Goal: Navigation & Orientation: Find specific page/section

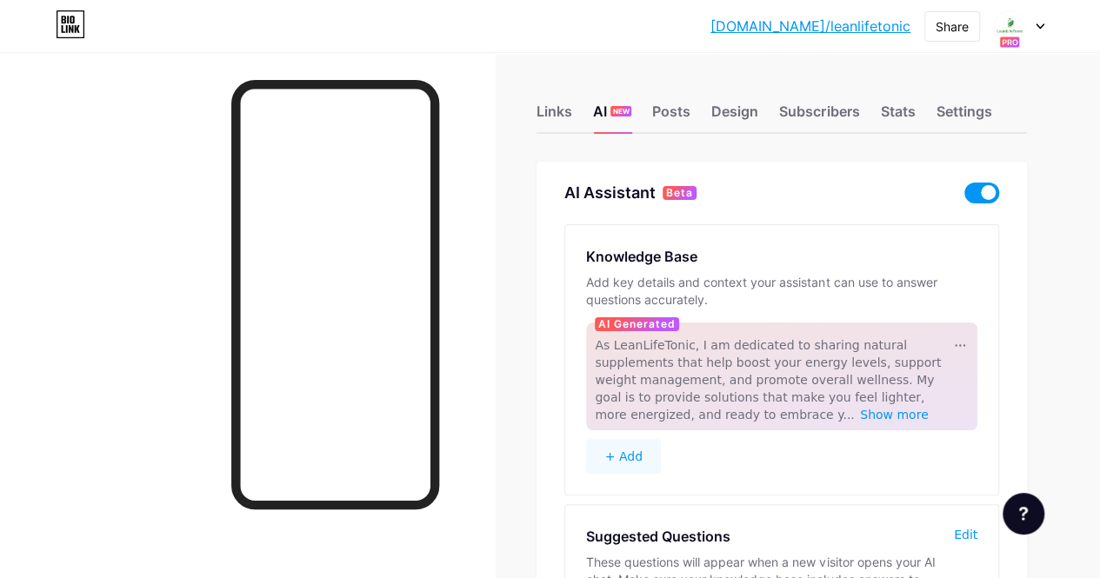
click at [924, 106] on div "Links AI NEW Posts Design Subscribers Stats Settings" at bounding box center [782, 103] width 491 height 61
click at [910, 114] on div "Stats" at bounding box center [897, 116] width 35 height 31
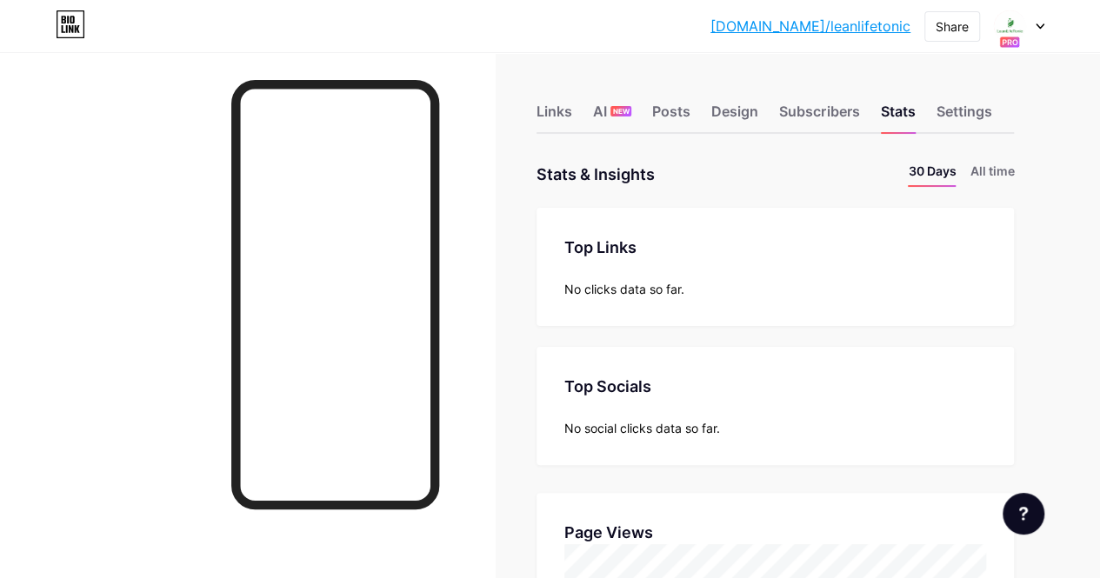
click at [1040, 25] on icon at bounding box center [1040, 26] width 9 height 6
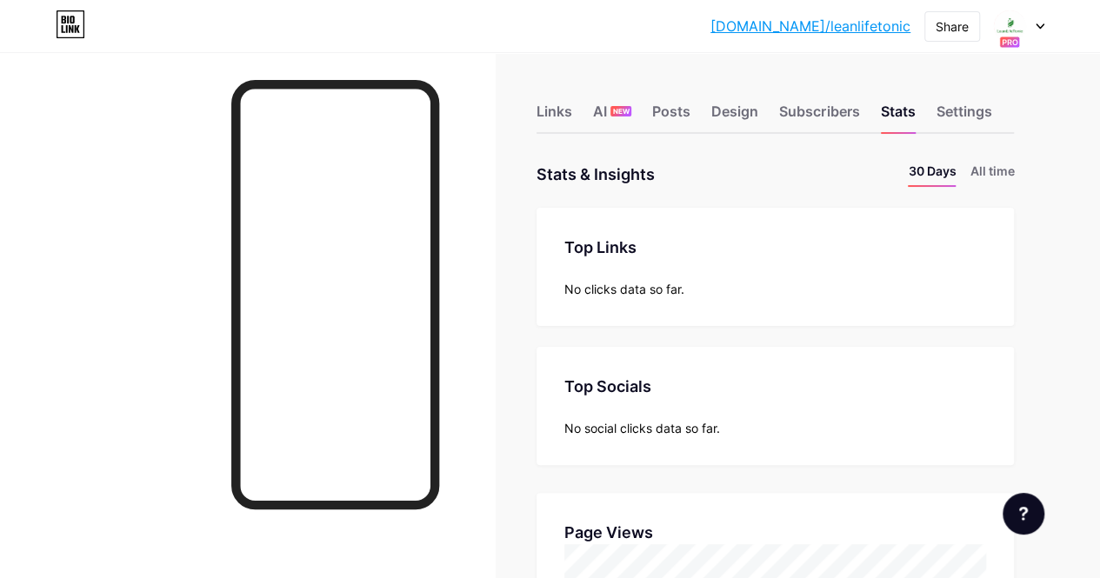
click at [1035, 27] on div at bounding box center [1019, 25] width 50 height 31
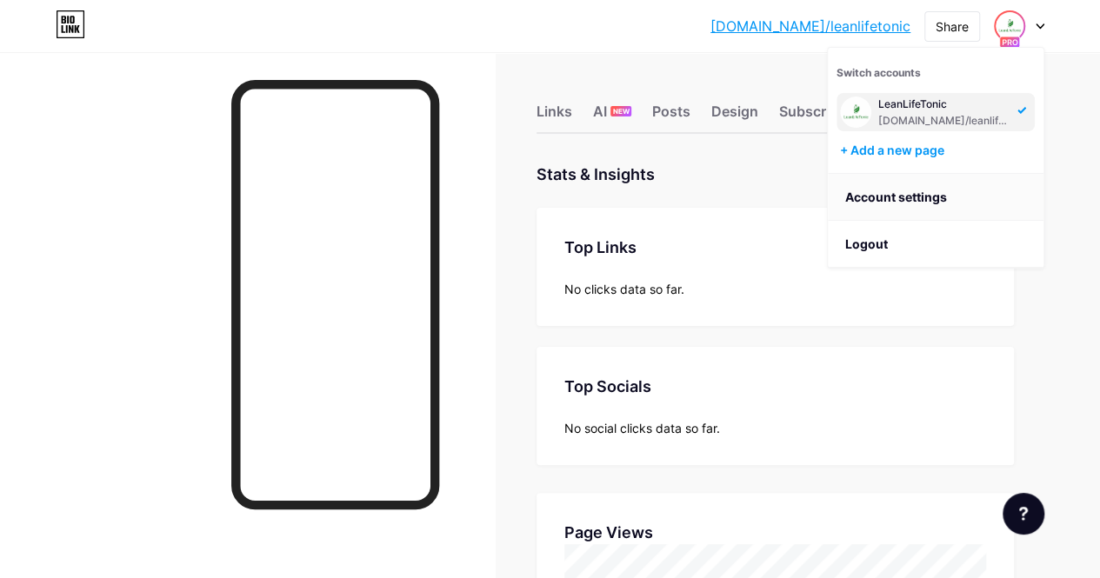
click at [878, 201] on link "Account settings" at bounding box center [936, 197] width 216 height 47
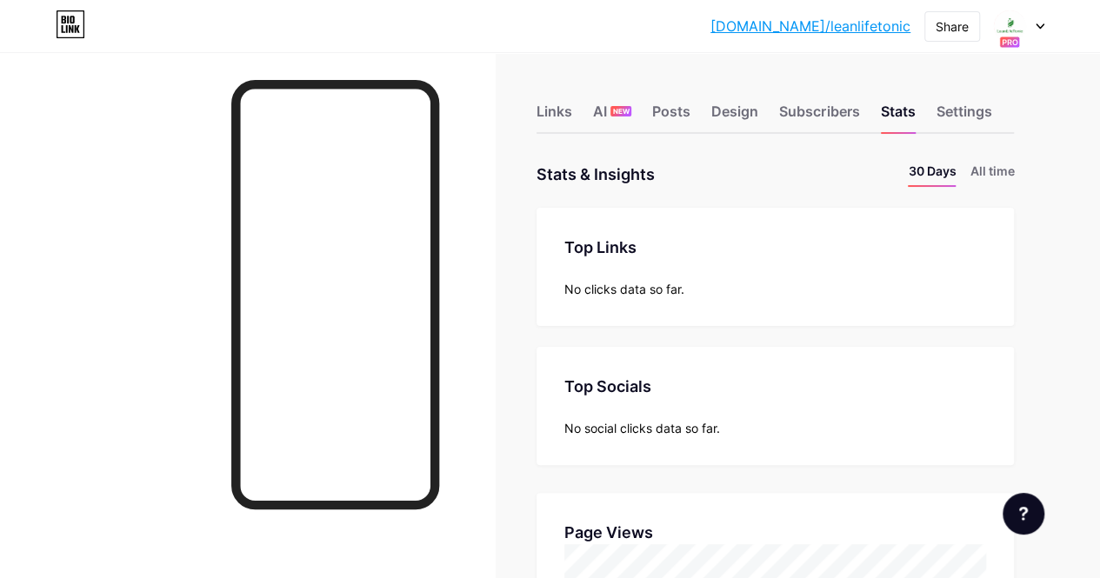
click at [1038, 20] on div at bounding box center [1019, 25] width 50 height 31
click at [1043, 30] on div at bounding box center [1019, 25] width 50 height 31
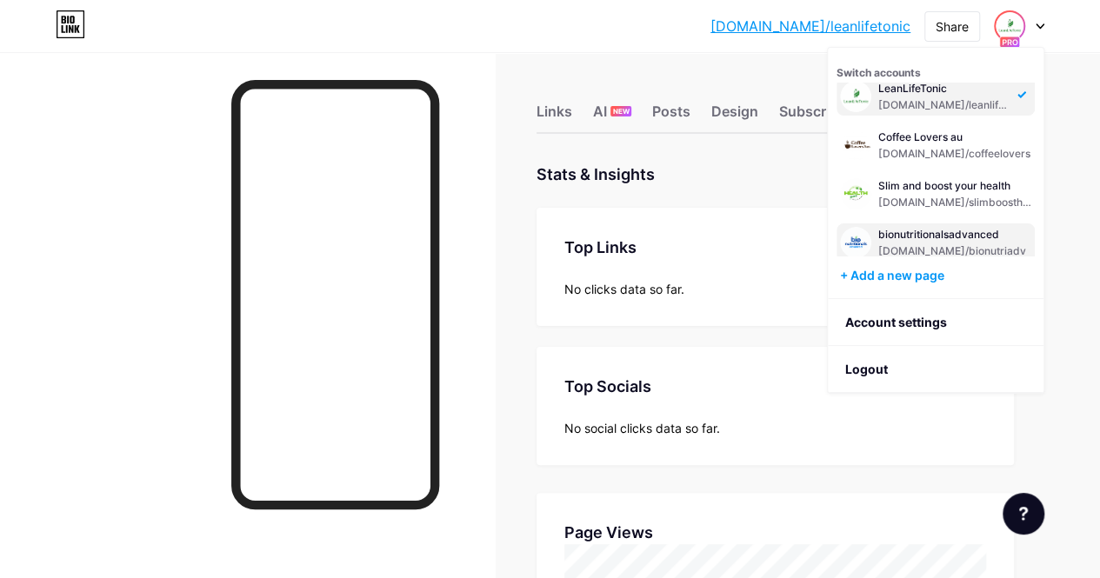
scroll to position [21, 0]
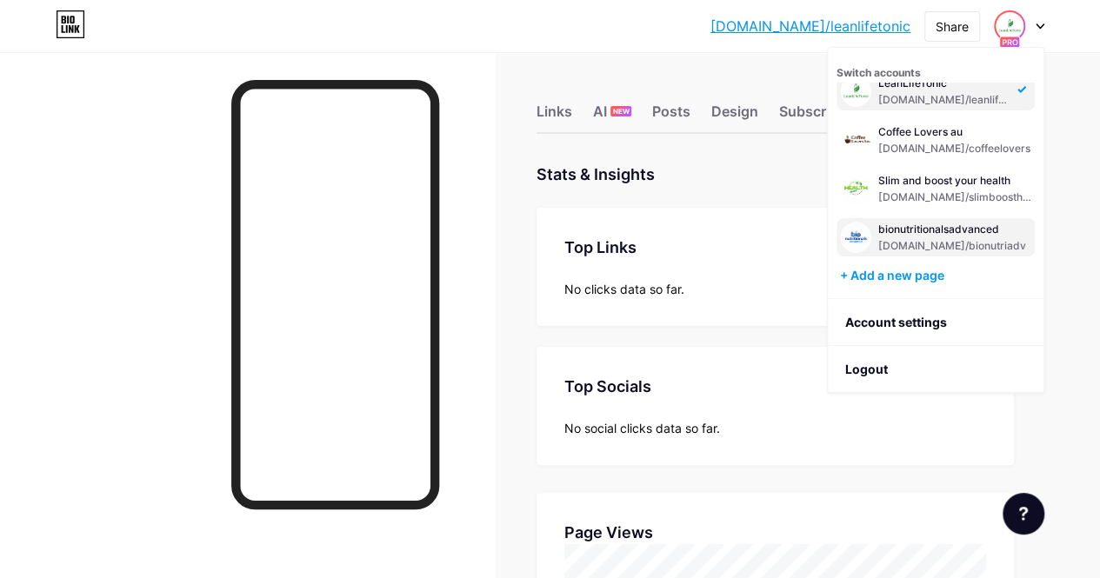
click at [926, 230] on div "bionutritionalsadvanced" at bounding box center [952, 230] width 148 height 14
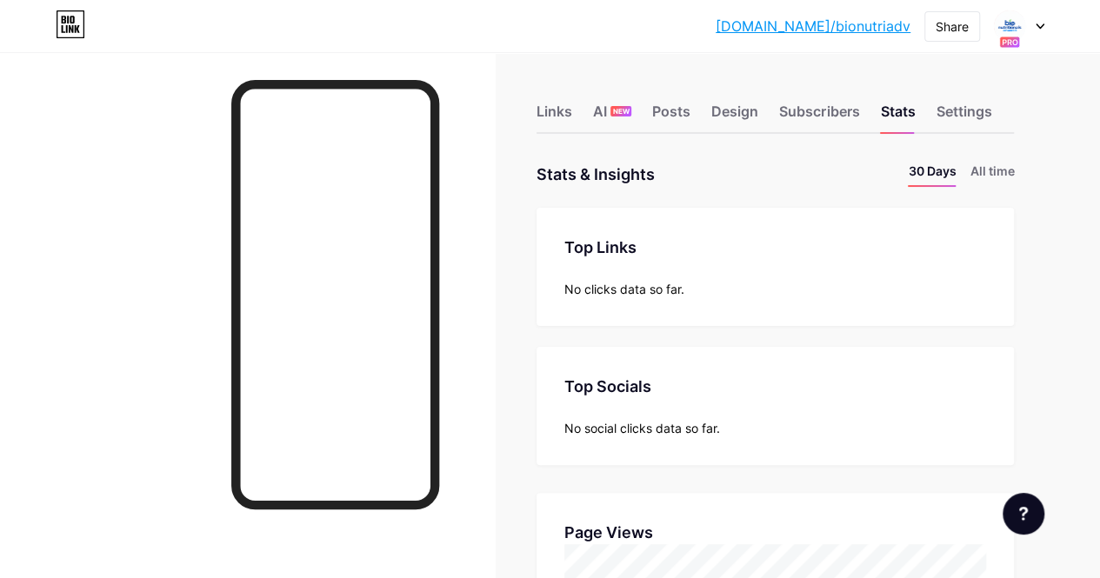
click at [989, 170] on li "All time" at bounding box center [992, 174] width 44 height 25
